Goal: Find specific page/section: Find specific page/section

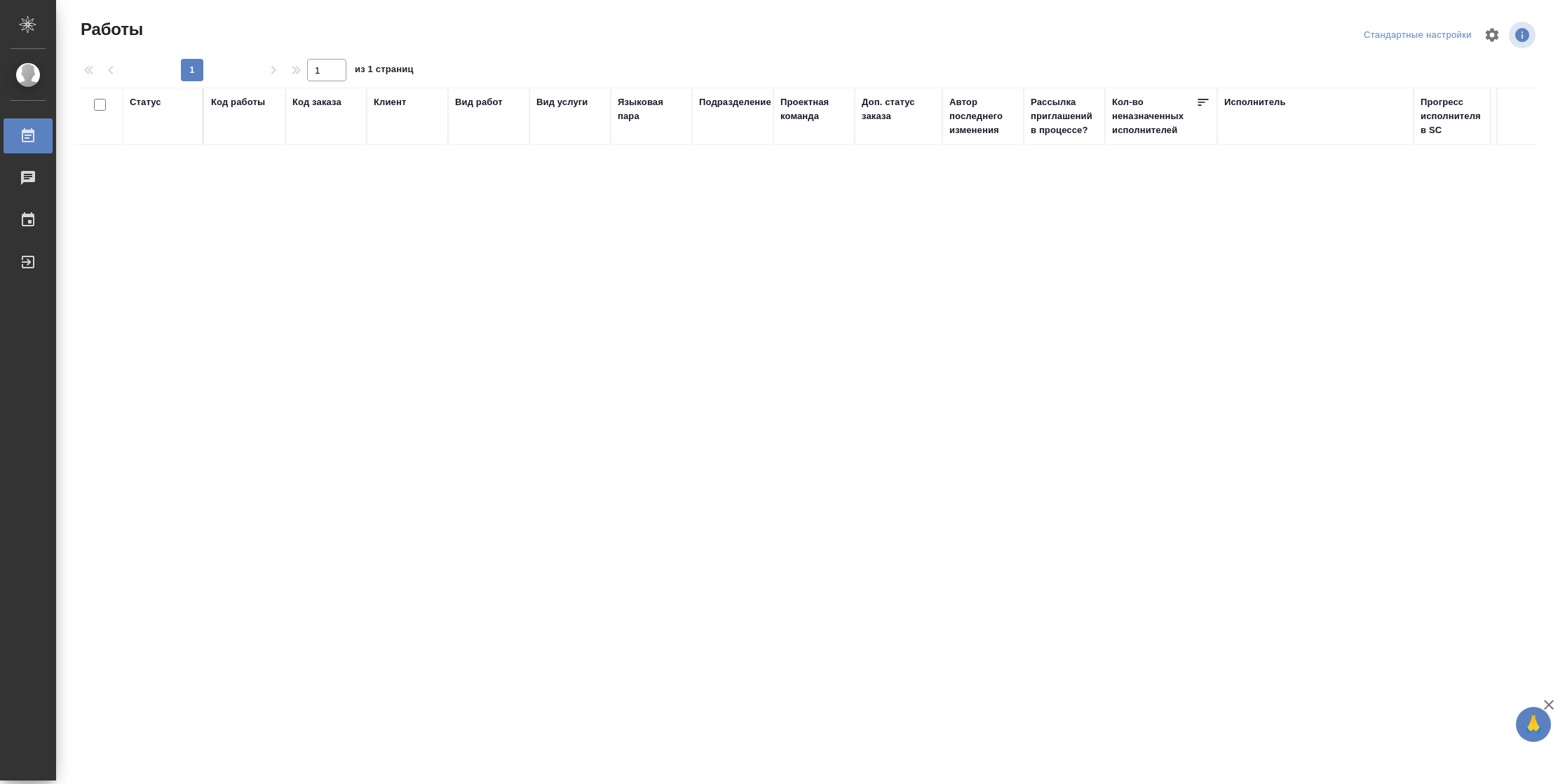
click at [738, 106] on div "Подразделение" at bounding box center [735, 102] width 72 height 14
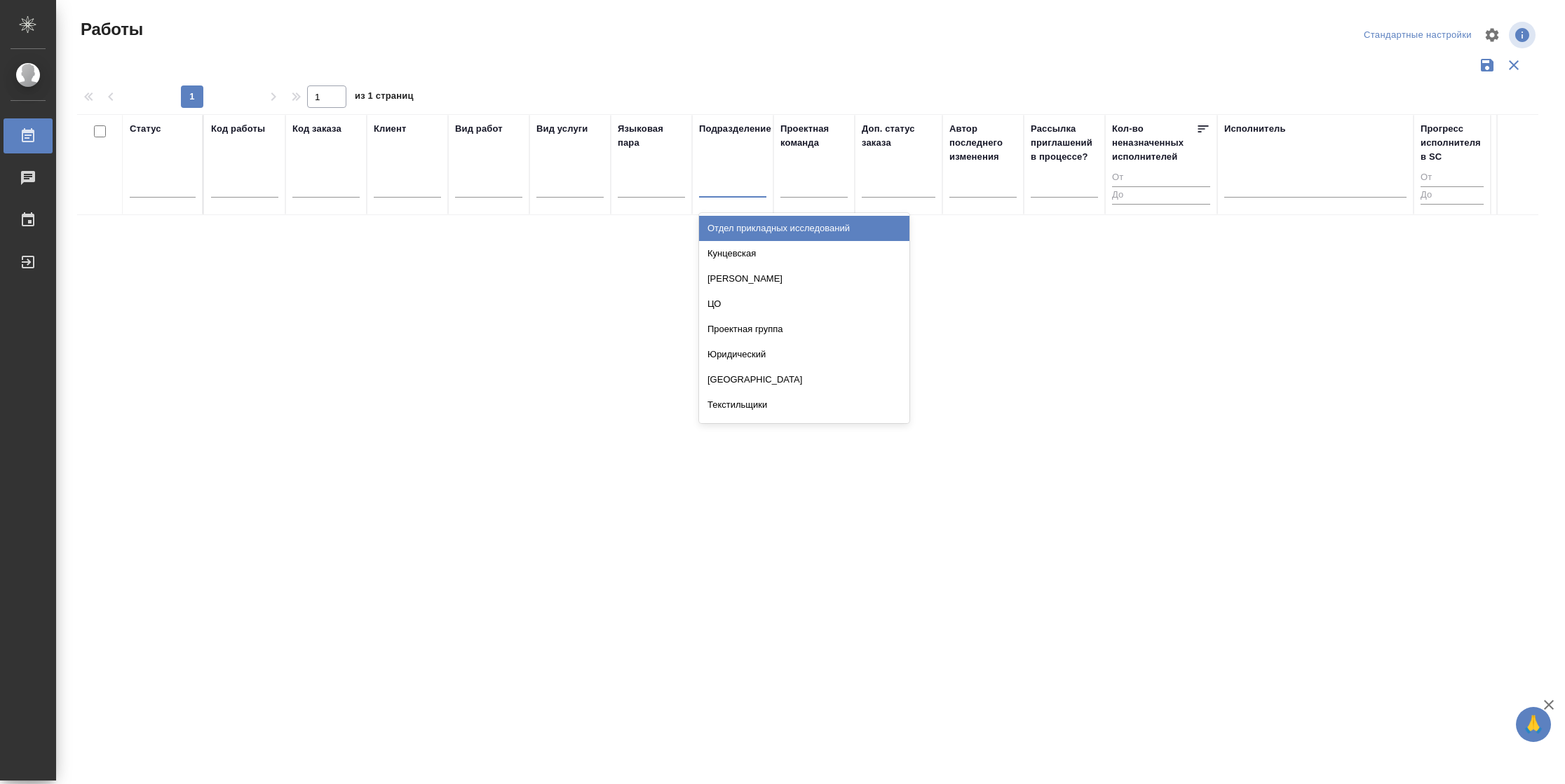
click at [733, 192] on div at bounding box center [732, 182] width 67 height 20
type input "вер"
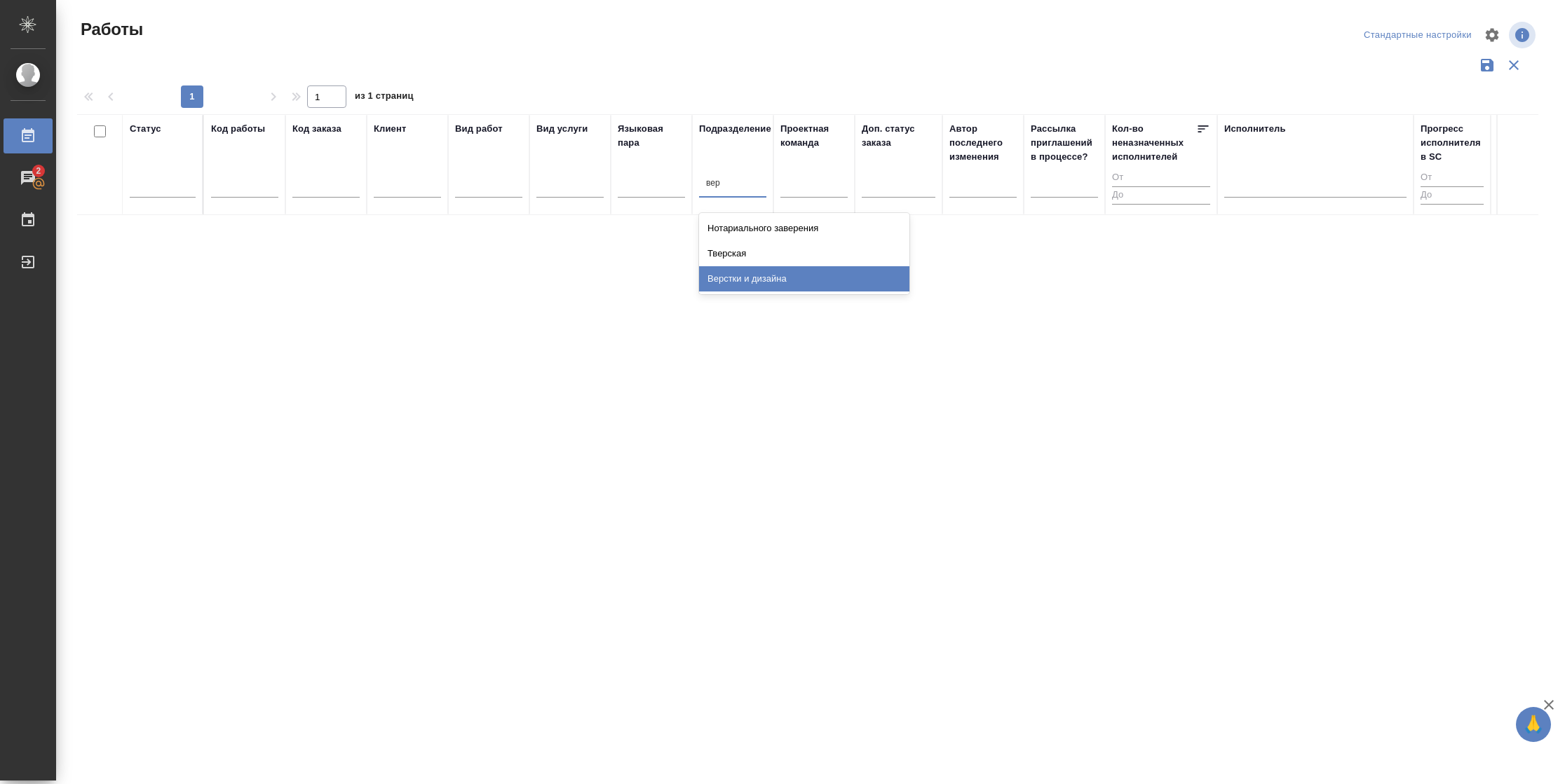
click at [742, 283] on div "Верстки и дизайна" at bounding box center [803, 278] width 210 height 25
click at [24, 269] on div "Выйти" at bounding box center [10, 262] width 35 height 21
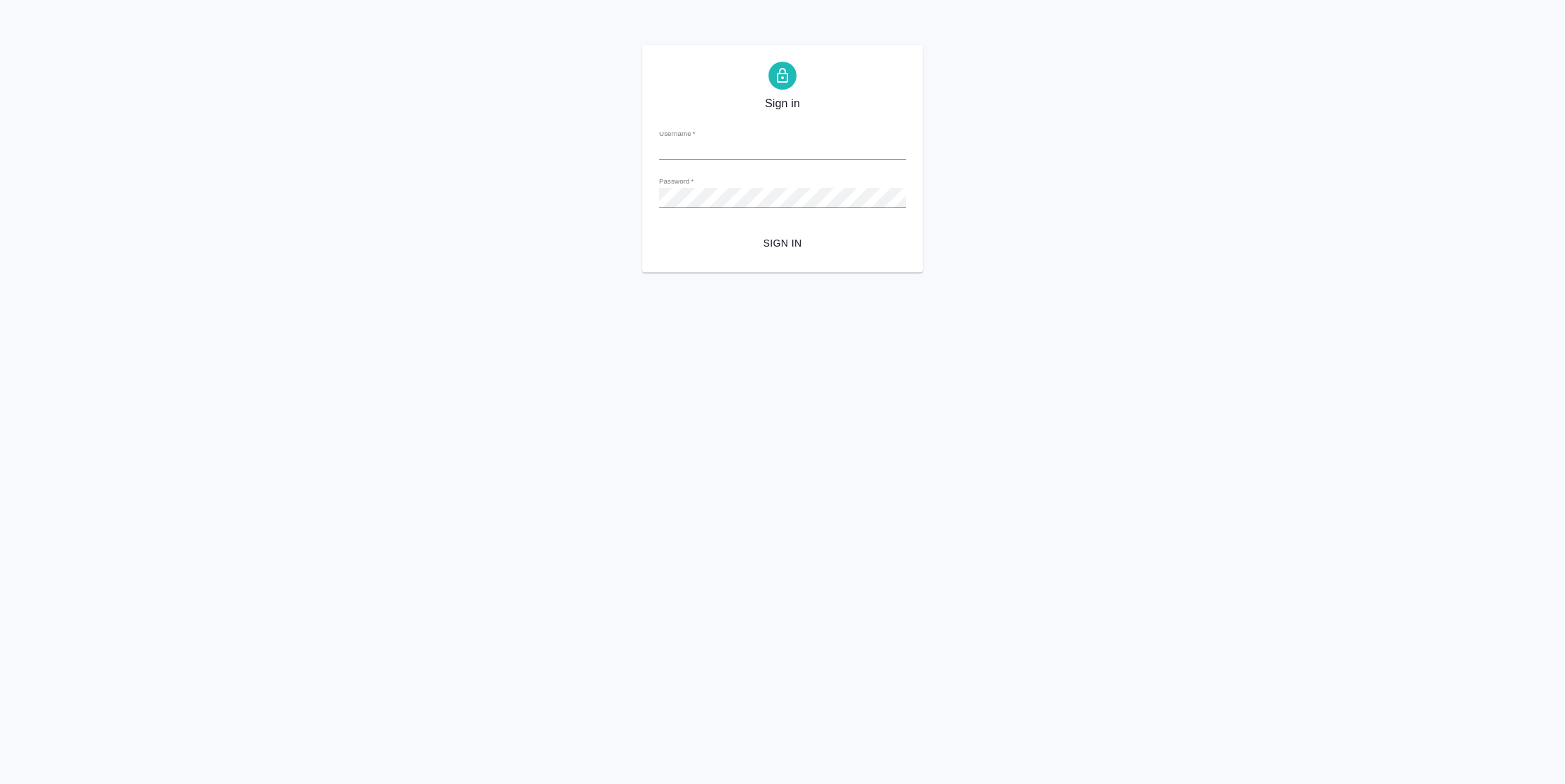
type input "n.vasilyeva@awatera.com"
click at [797, 245] on span "Sign in" at bounding box center [782, 243] width 224 height 17
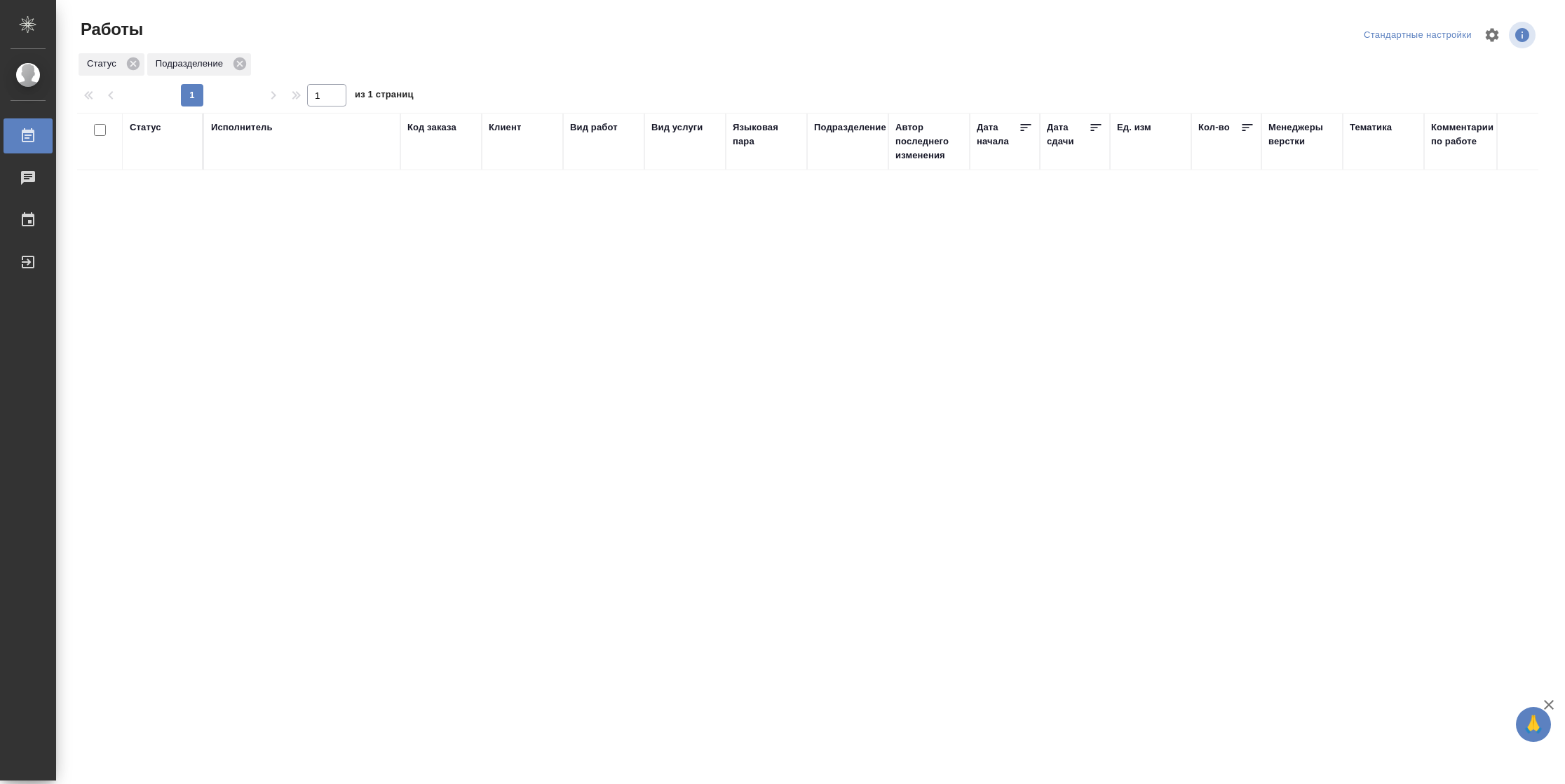
click at [823, 125] on div "Подразделение" at bounding box center [850, 127] width 72 height 14
click at [841, 172] on icon at bounding box center [841, 167] width 10 height 10
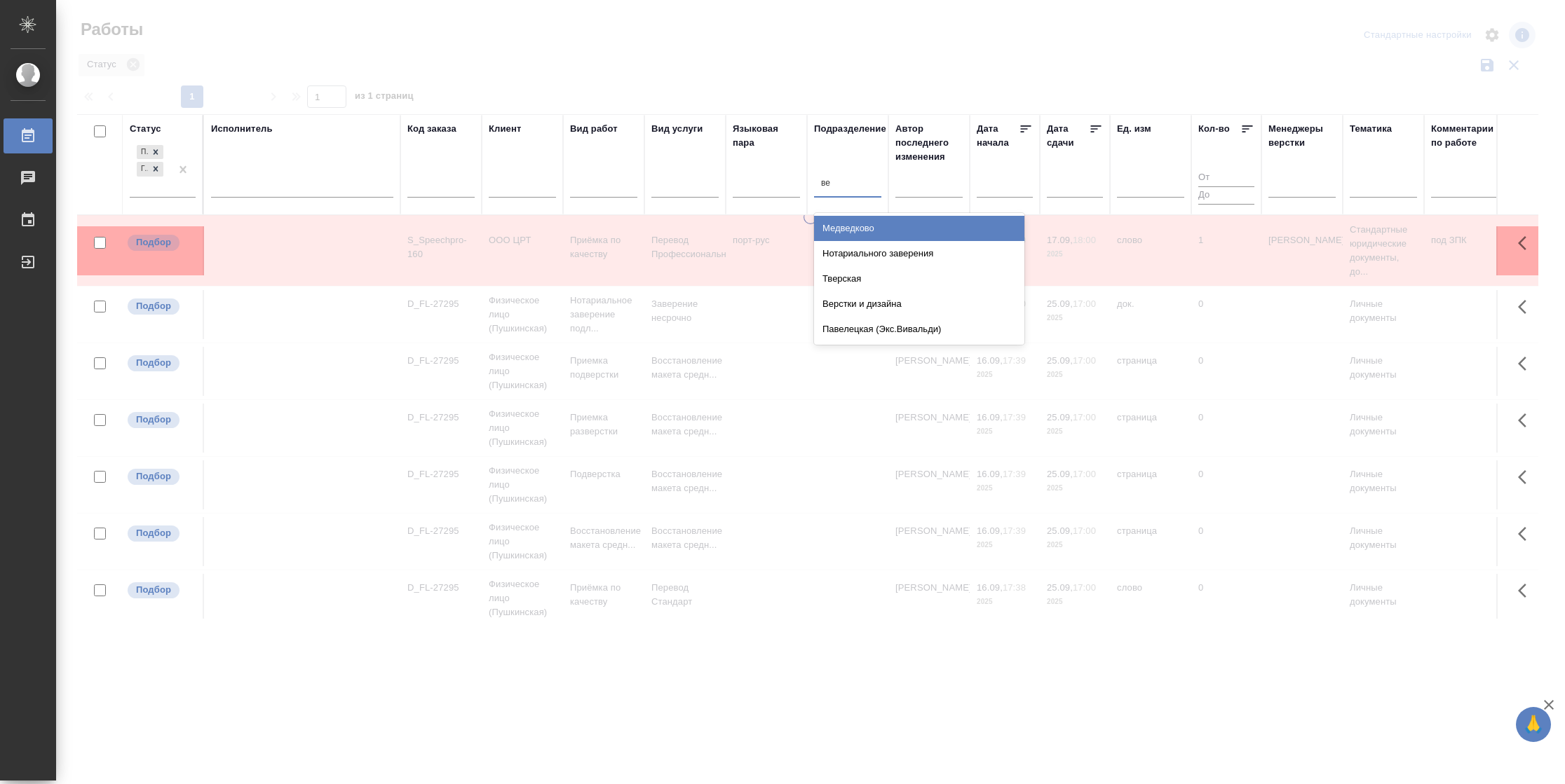
type input "вер"
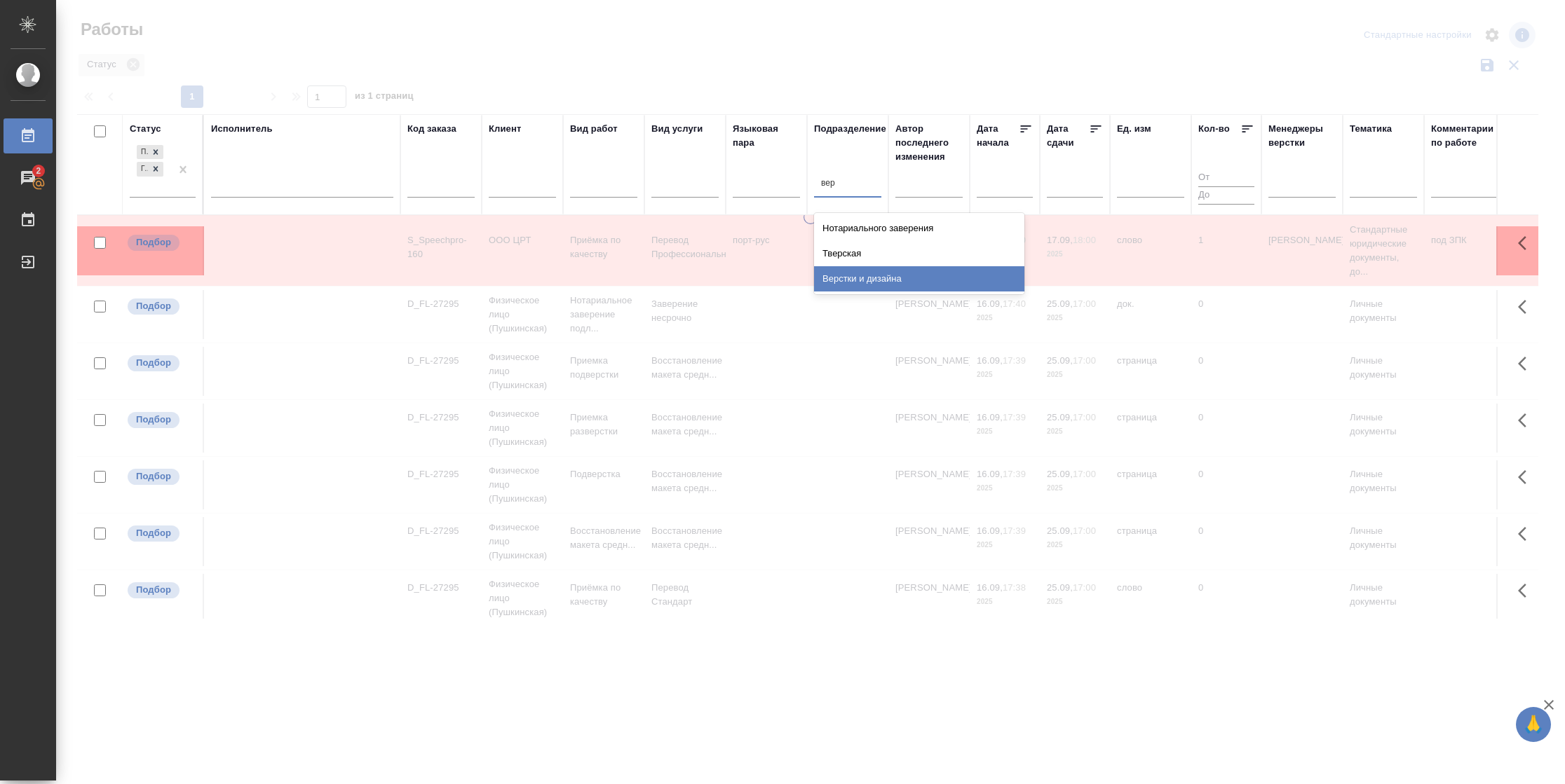
click at [855, 276] on div "Верстки и дизайна" at bounding box center [919, 278] width 210 height 25
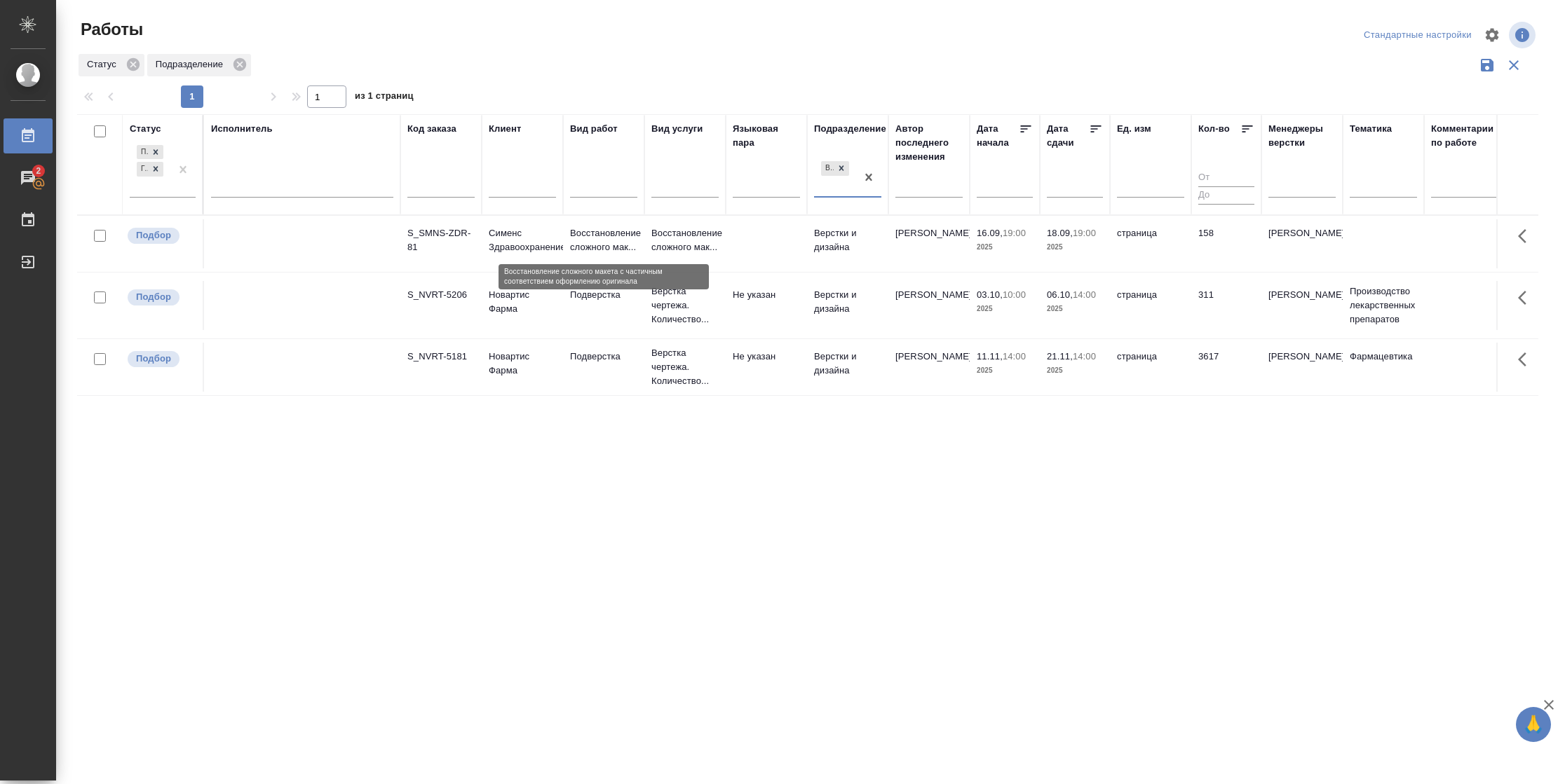
click at [577, 253] on p "Восстановление сложного мак..." at bounding box center [603, 241] width 67 height 28
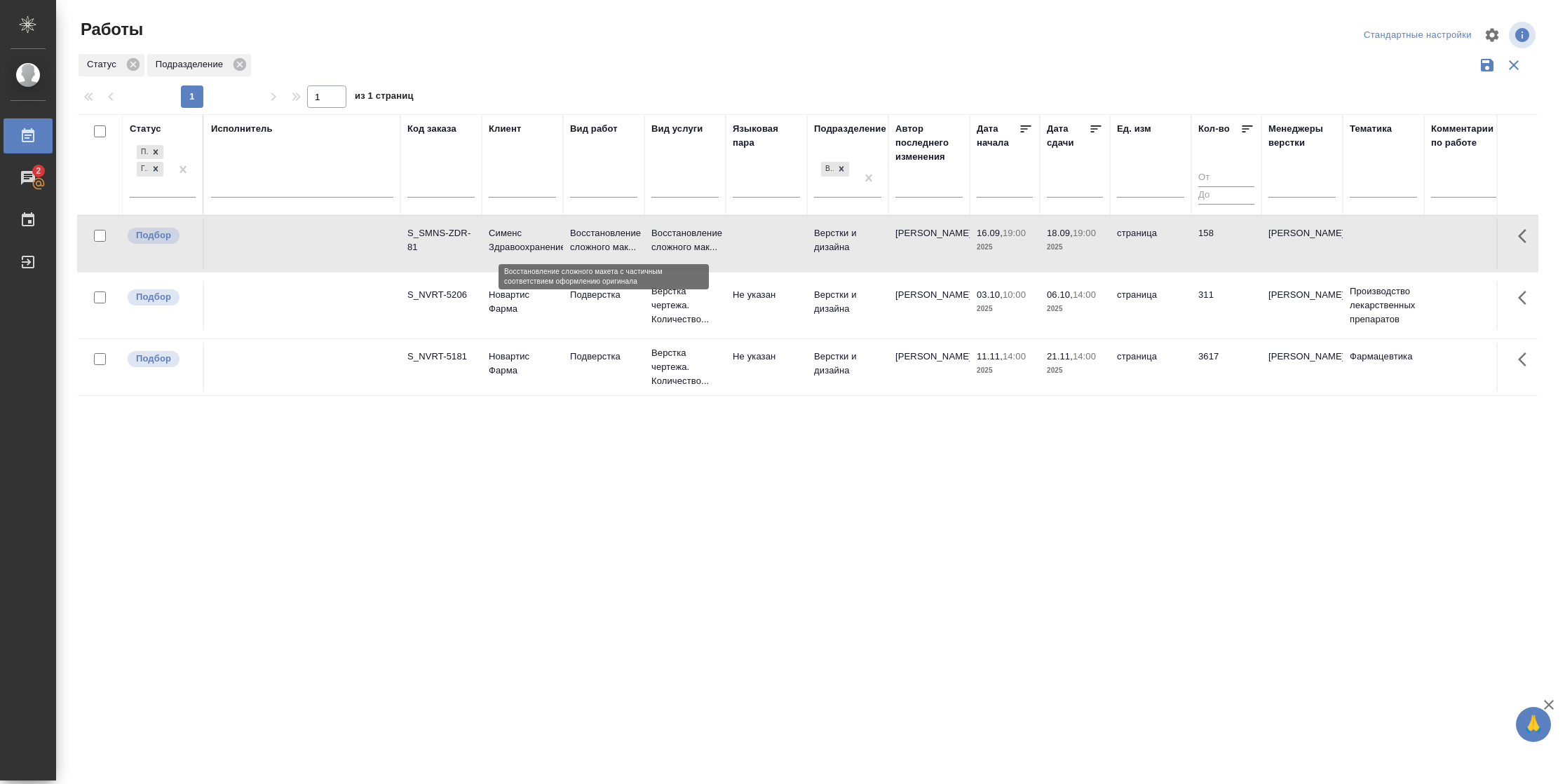
click at [577, 253] on p "Восстановление сложного мак..." at bounding box center [603, 241] width 67 height 28
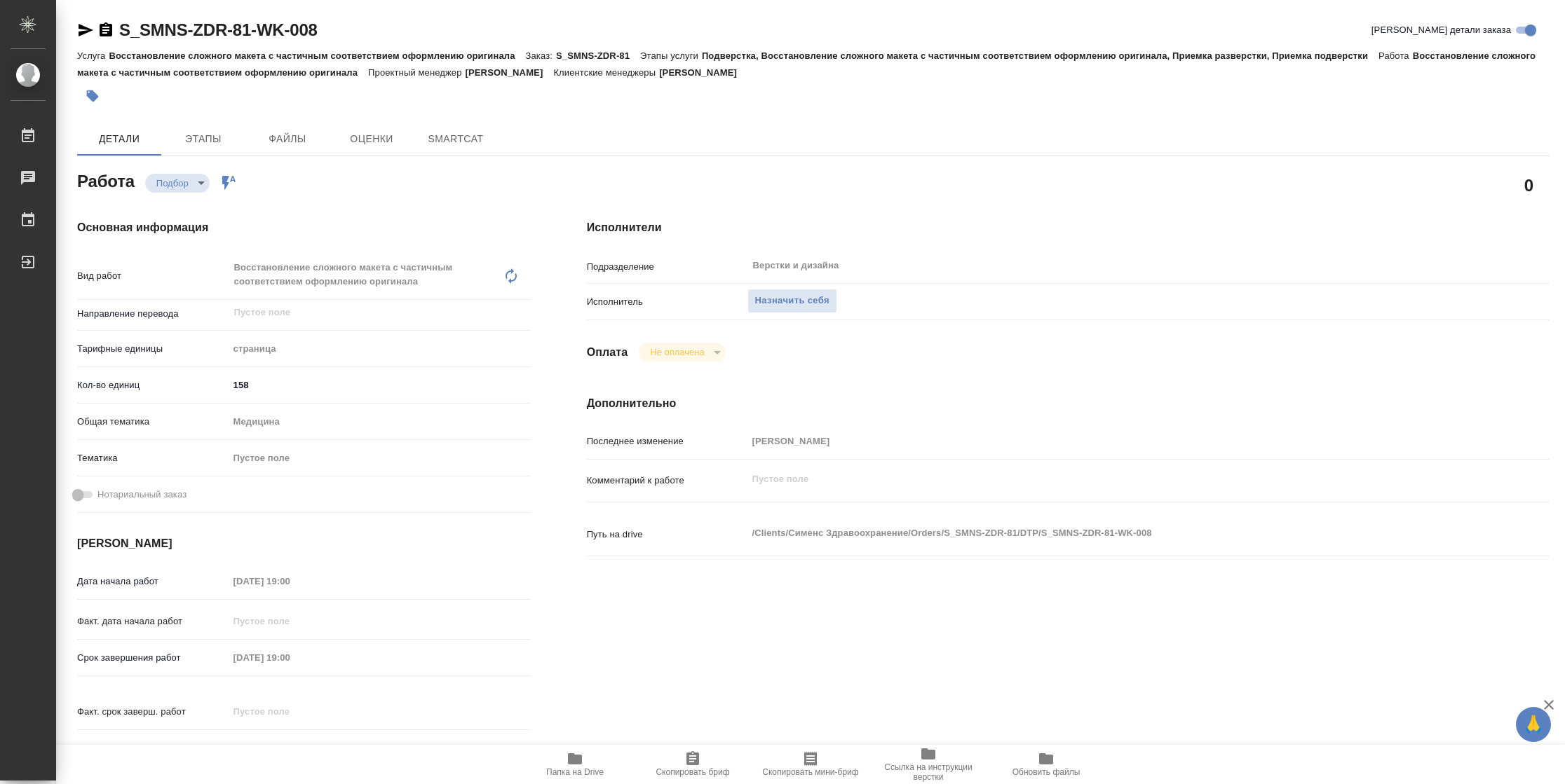
type textarea "x"
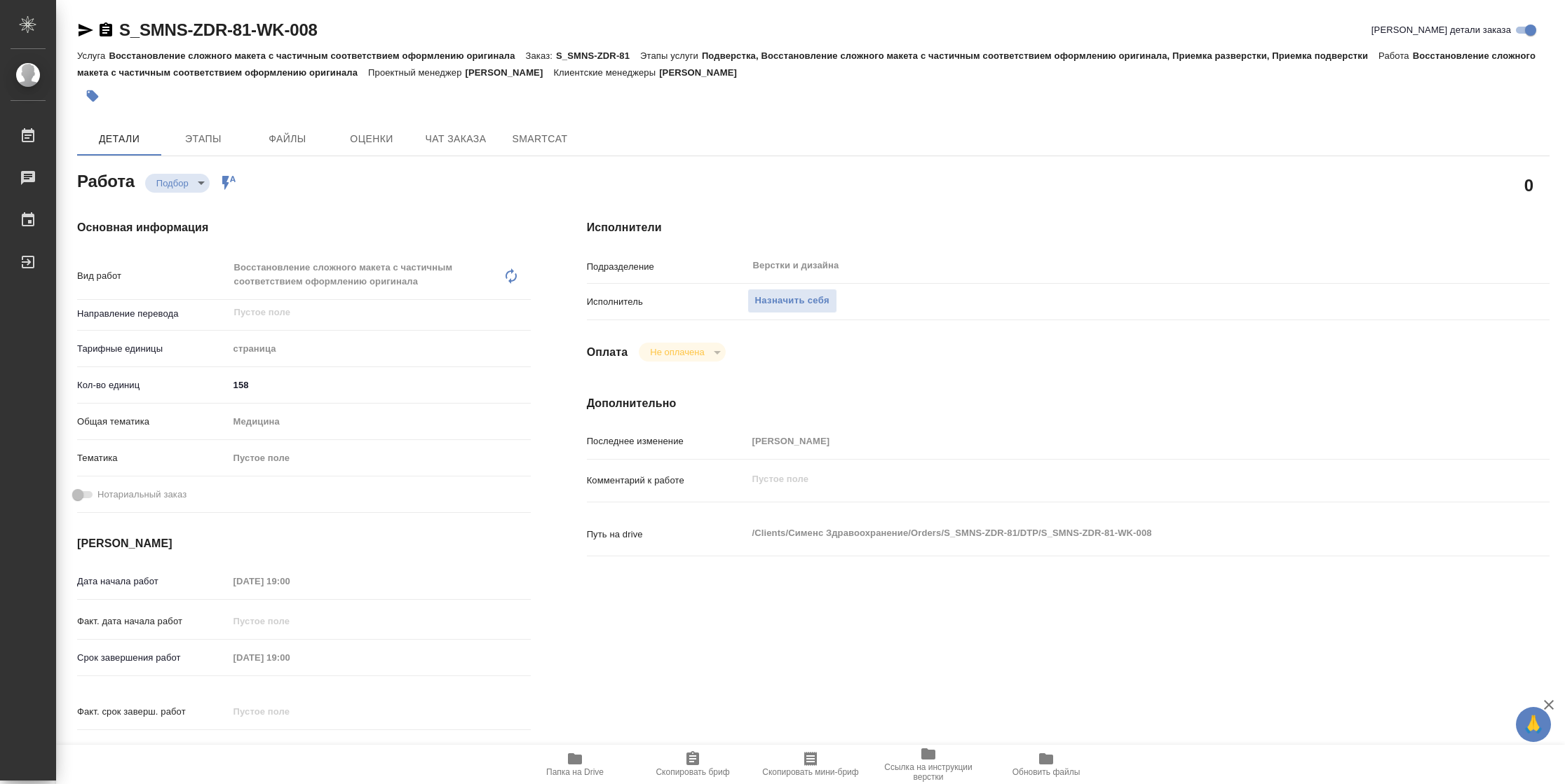
click at [560, 761] on span "Папка на Drive" at bounding box center [575, 764] width 101 height 27
type textarea "x"
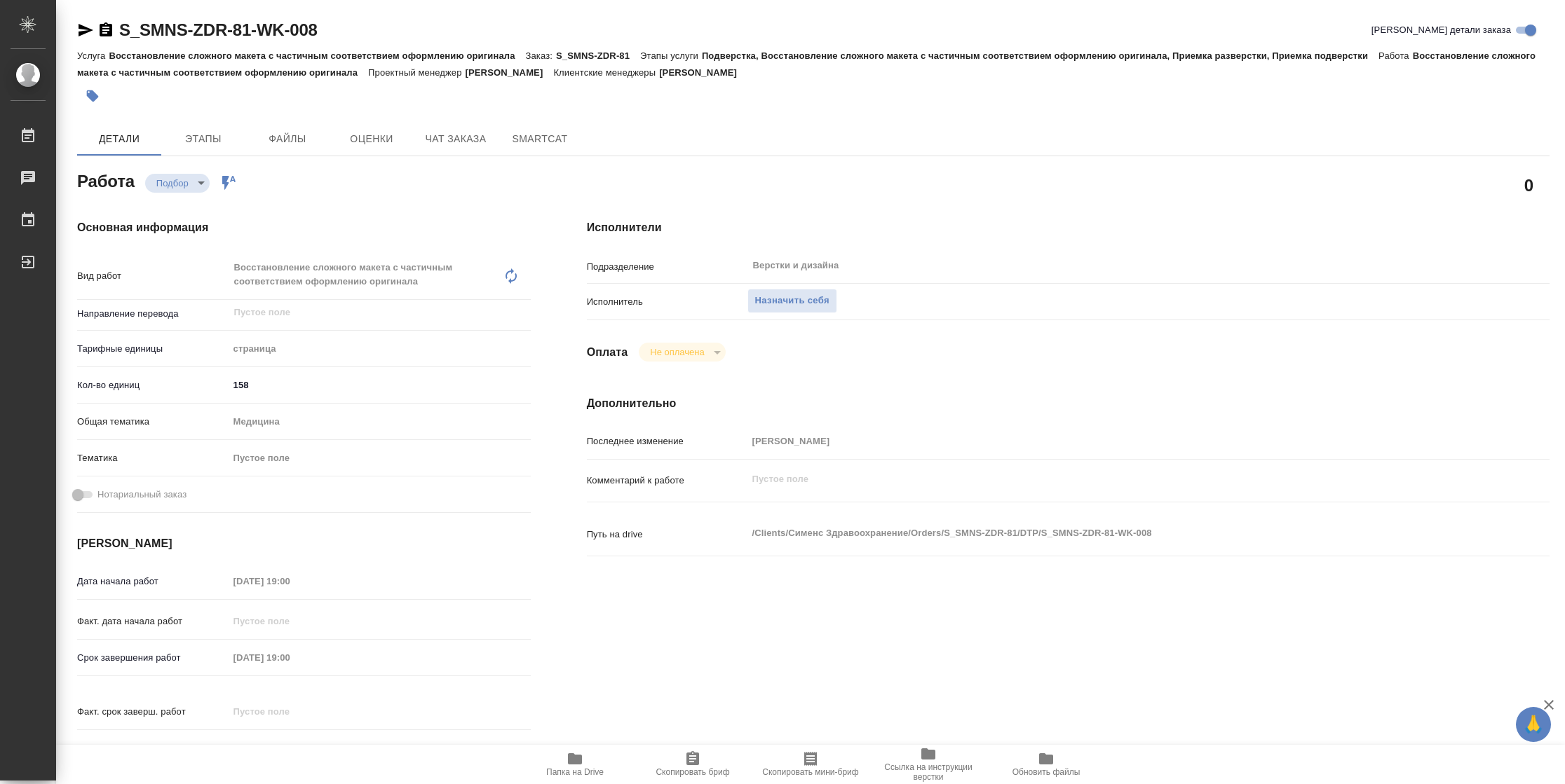
type textarea "x"
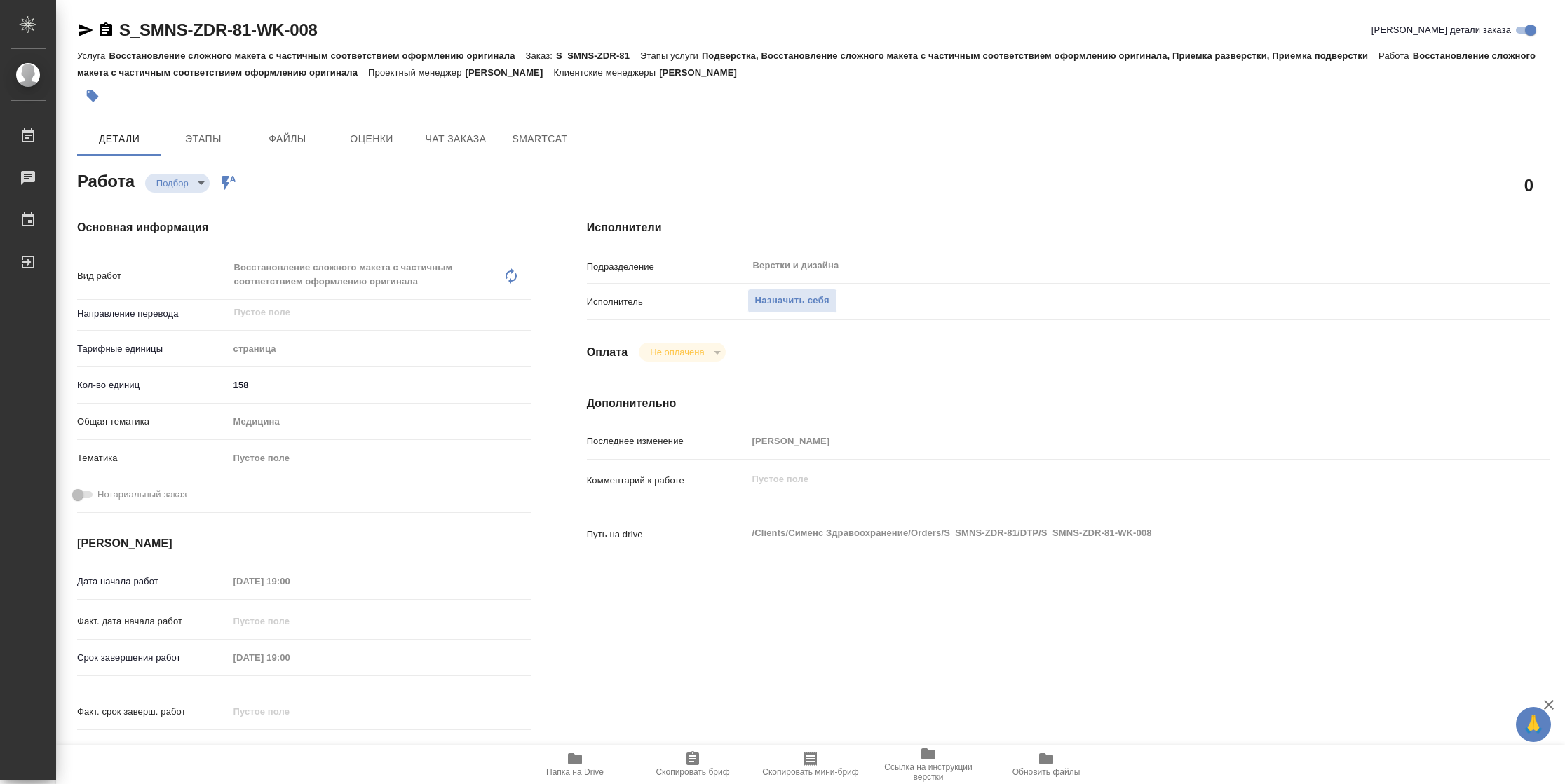
type textarea "x"
